Goal: Information Seeking & Learning: Check status

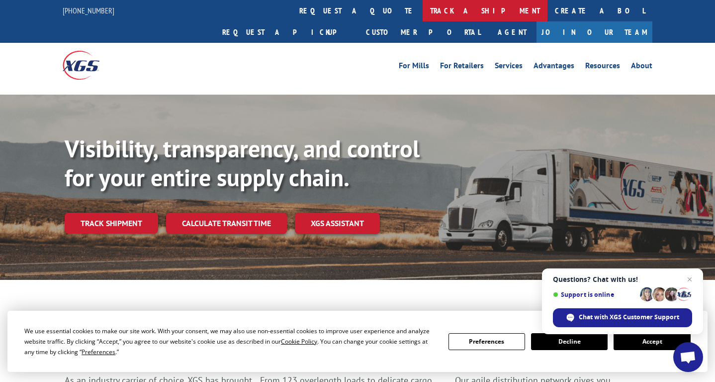
click at [423, 9] on link "track a shipment" at bounding box center [485, 10] width 125 height 21
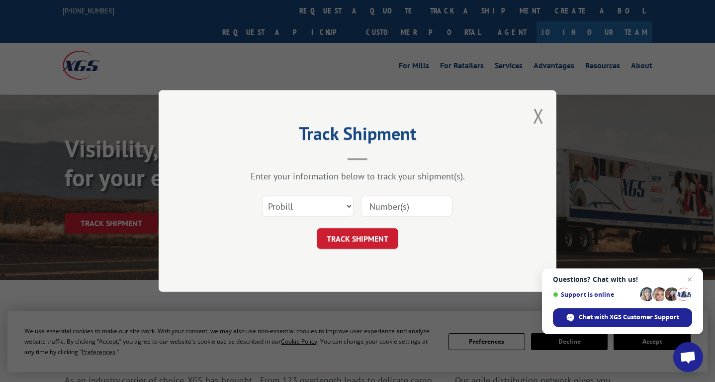
click at [391, 207] on input at bounding box center [407, 205] width 92 height 21
type input "17402264"
click at [343, 241] on button "TRACK SHIPMENT" at bounding box center [358, 238] width 82 height 21
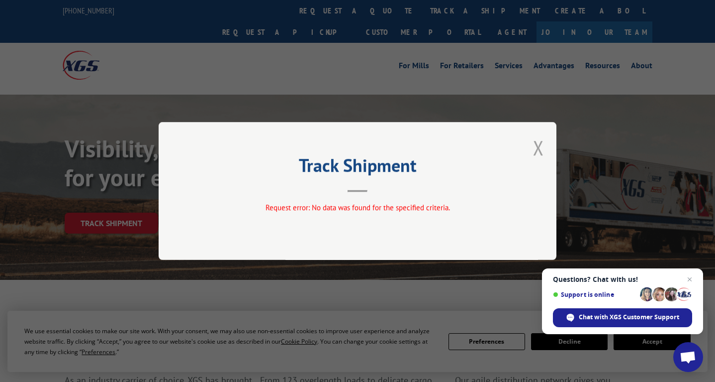
click at [535, 150] on button "Close modal" at bounding box center [538, 147] width 11 height 26
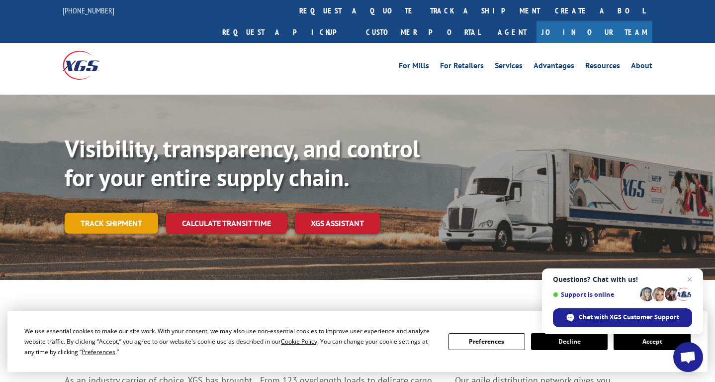
click at [113, 212] on link "Track shipment" at bounding box center [112, 222] width 94 height 21
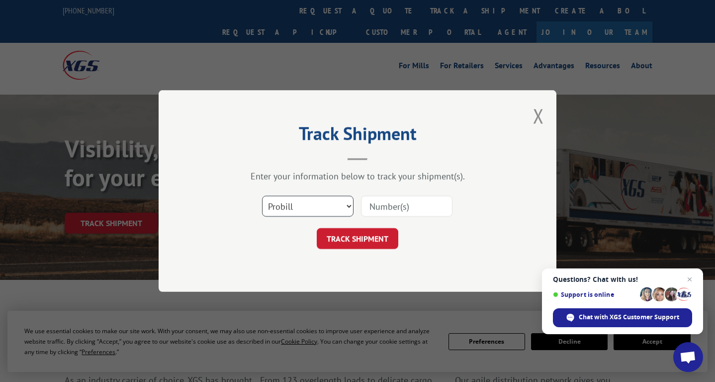
select select "bol"
click at [381, 205] on input at bounding box center [407, 205] width 92 height 21
type input "17402264"
click at [366, 239] on button "TRACK SHIPMENT" at bounding box center [358, 238] width 82 height 21
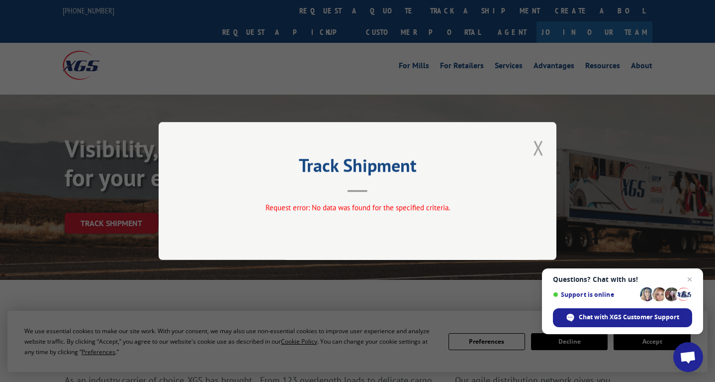
click at [539, 145] on button "Close modal" at bounding box center [538, 147] width 11 height 26
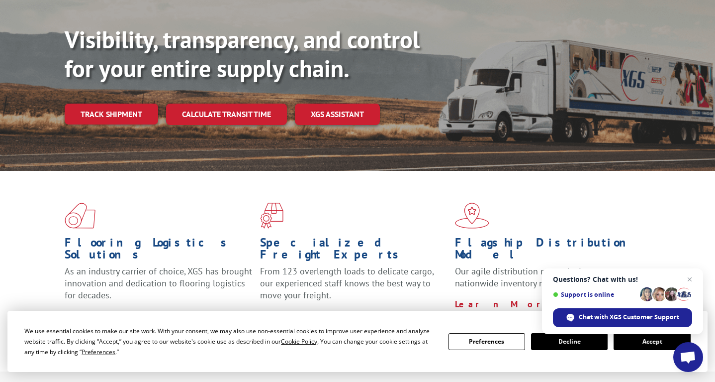
scroll to position [125, 0]
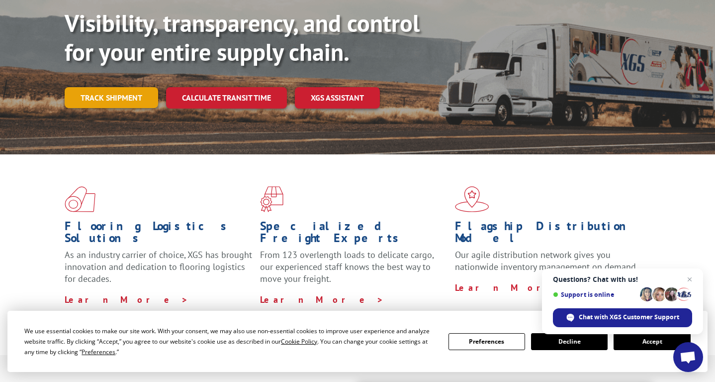
click at [98, 87] on link "Track shipment" at bounding box center [112, 97] width 94 height 21
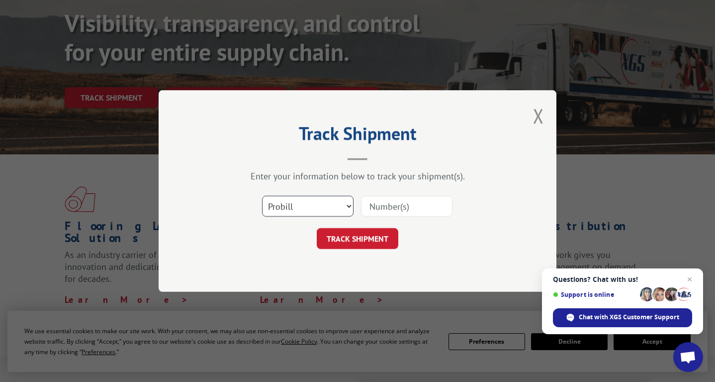
select select "po"
click at [404, 204] on input at bounding box center [407, 205] width 92 height 21
